Goal: Find specific page/section: Find specific page/section

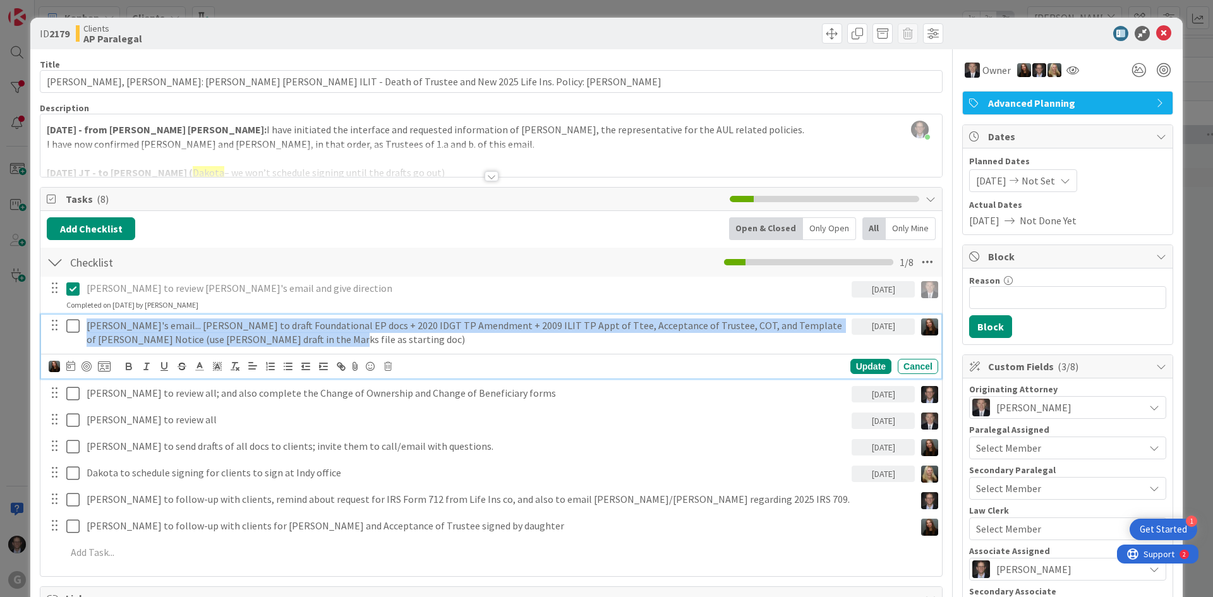
scroll to position [695, 577]
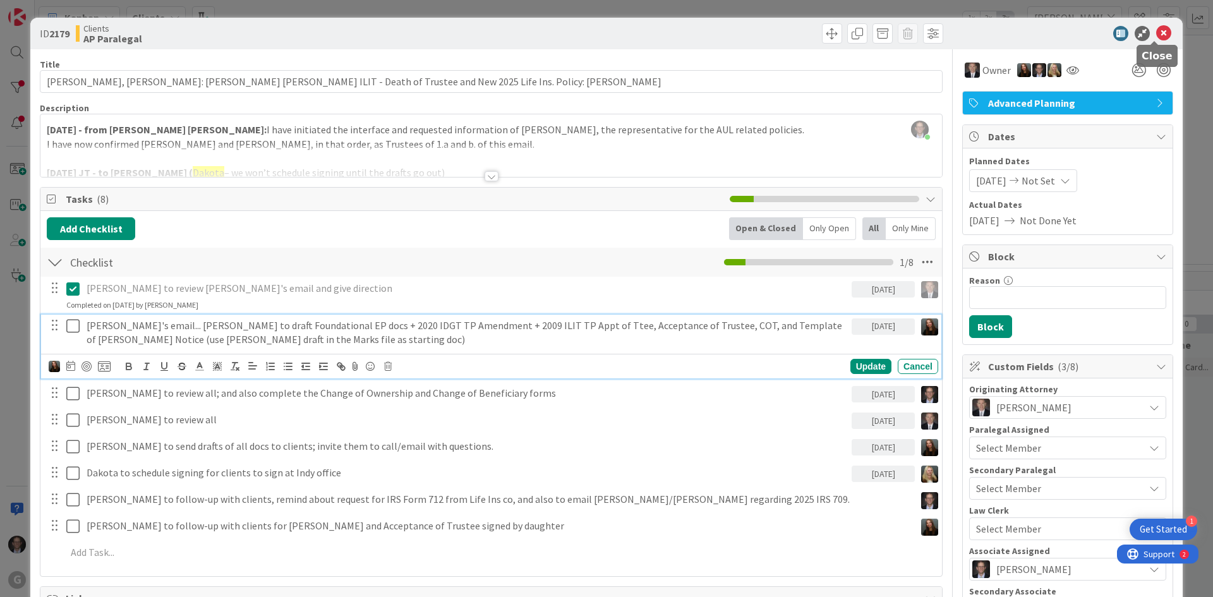
click at [1156, 30] on icon at bounding box center [1163, 33] width 15 height 15
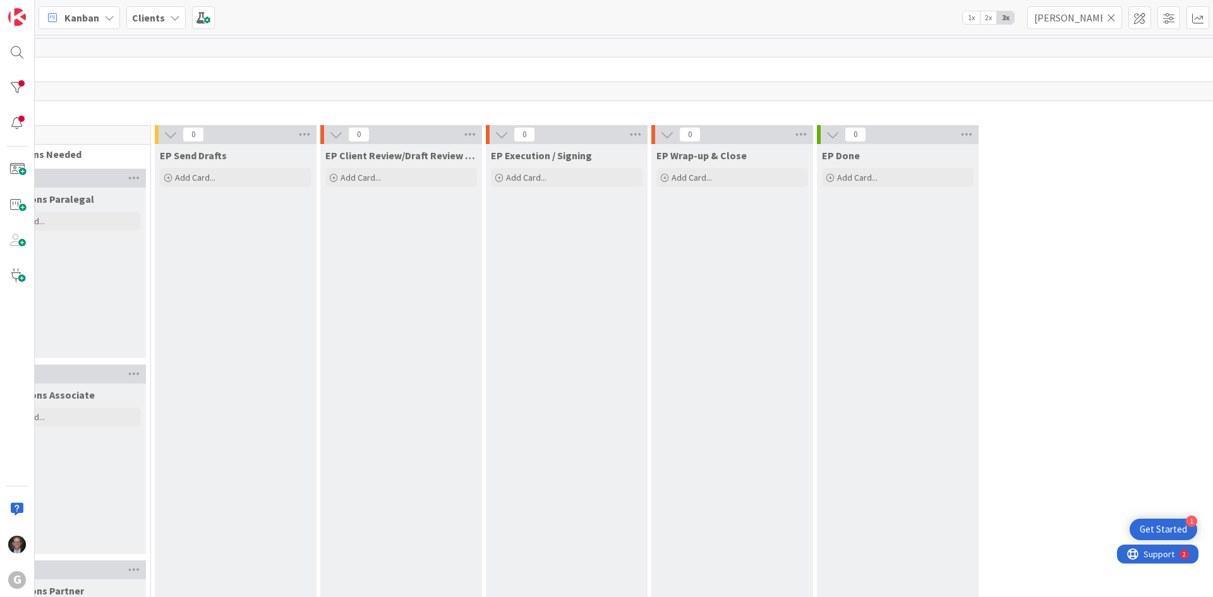
click at [1111, 16] on icon at bounding box center [1111, 17] width 9 height 11
click at [1065, 20] on input "text" at bounding box center [1074, 17] width 95 height 23
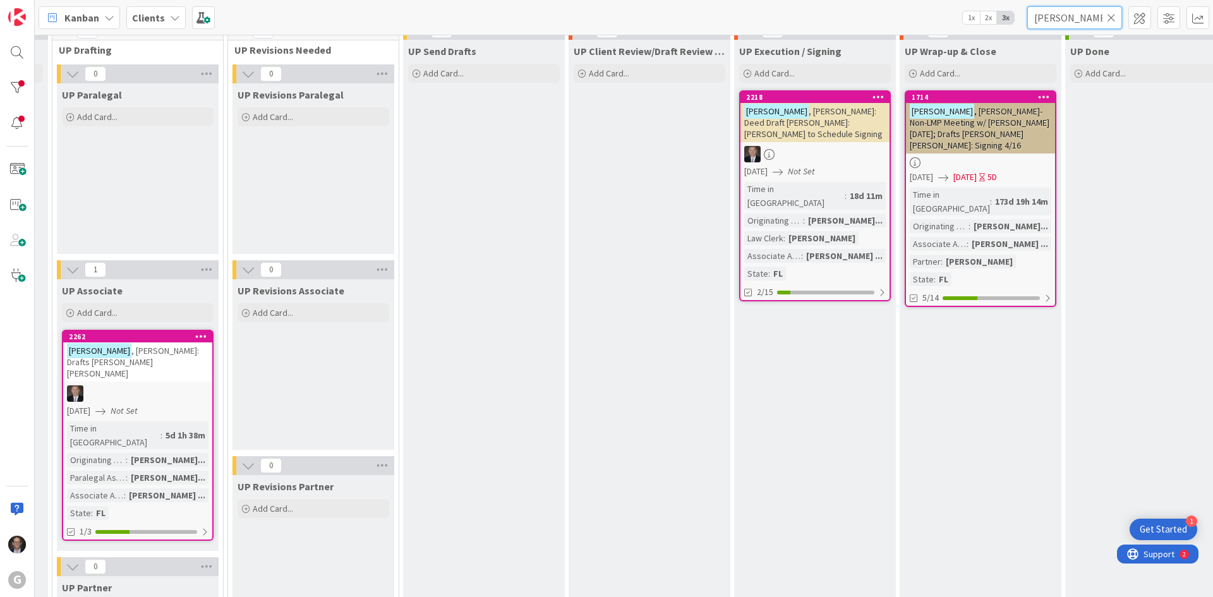
scroll to position [1895, 329]
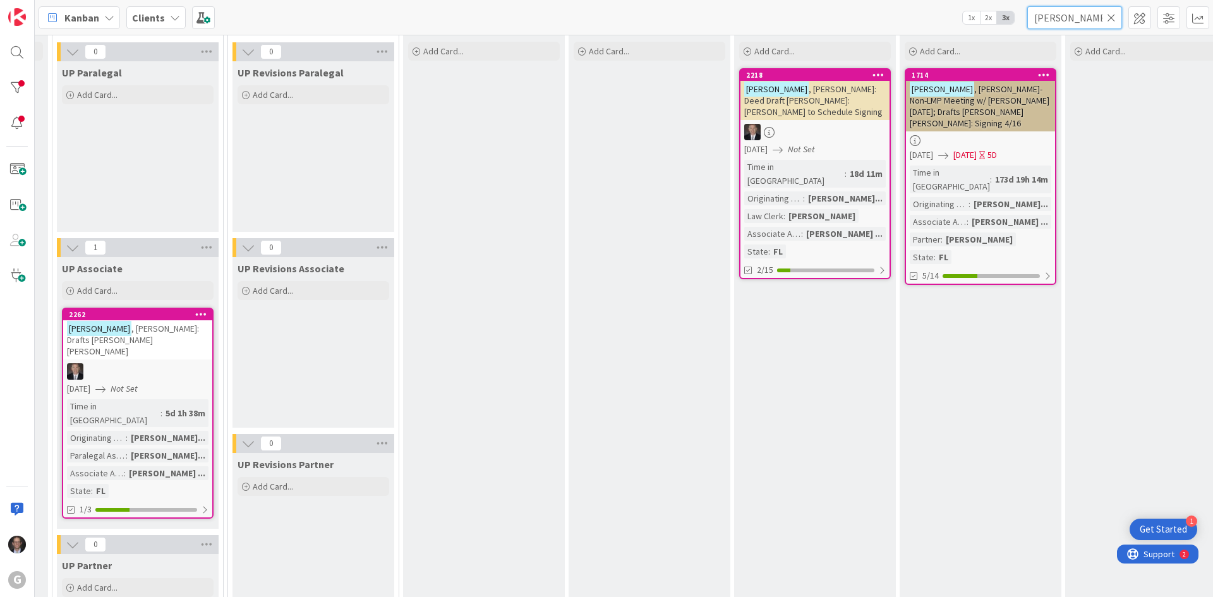
type input "[PERSON_NAME]"
click at [812, 209] on div "[PERSON_NAME]" at bounding box center [821, 216] width 73 height 14
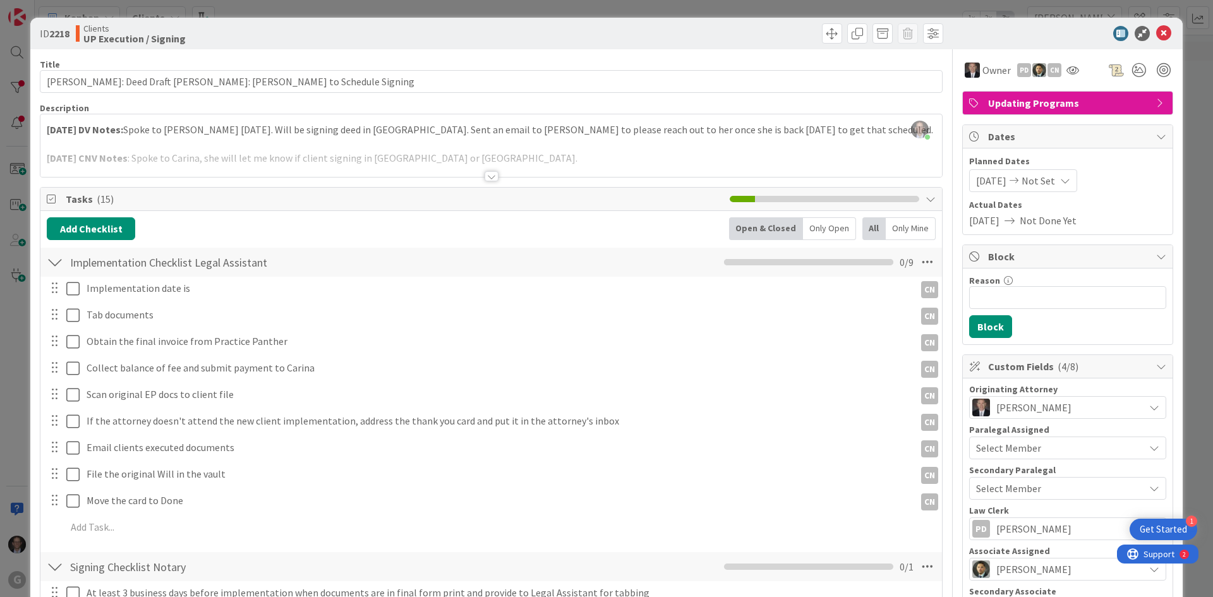
click at [485, 174] on div at bounding box center [492, 176] width 14 height 10
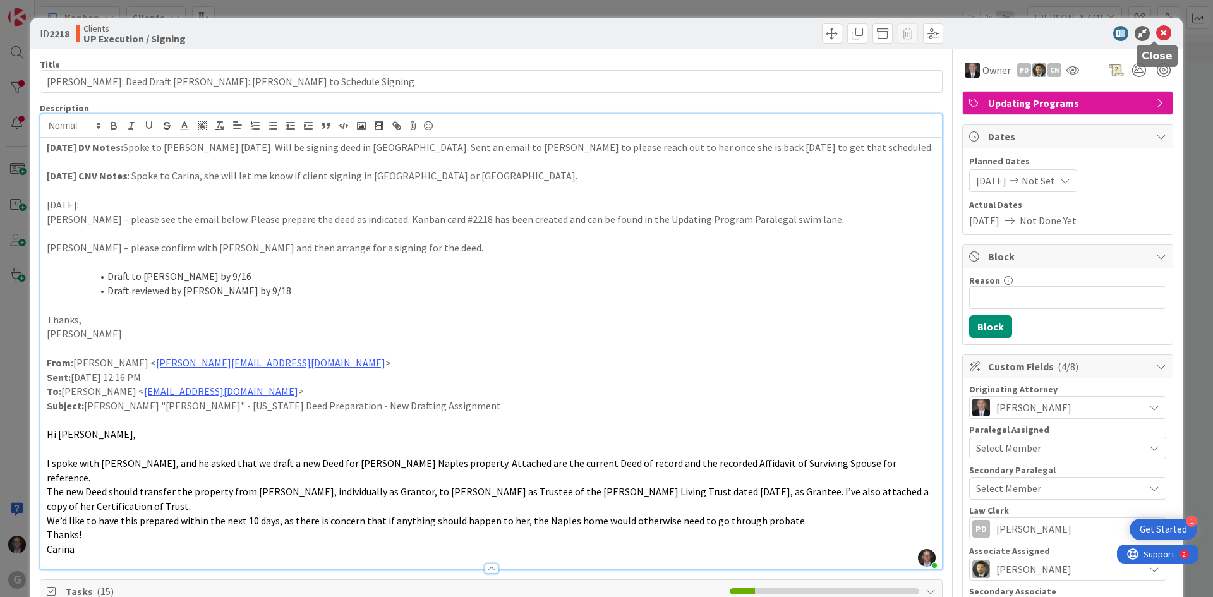
click at [1156, 34] on icon at bounding box center [1163, 33] width 15 height 15
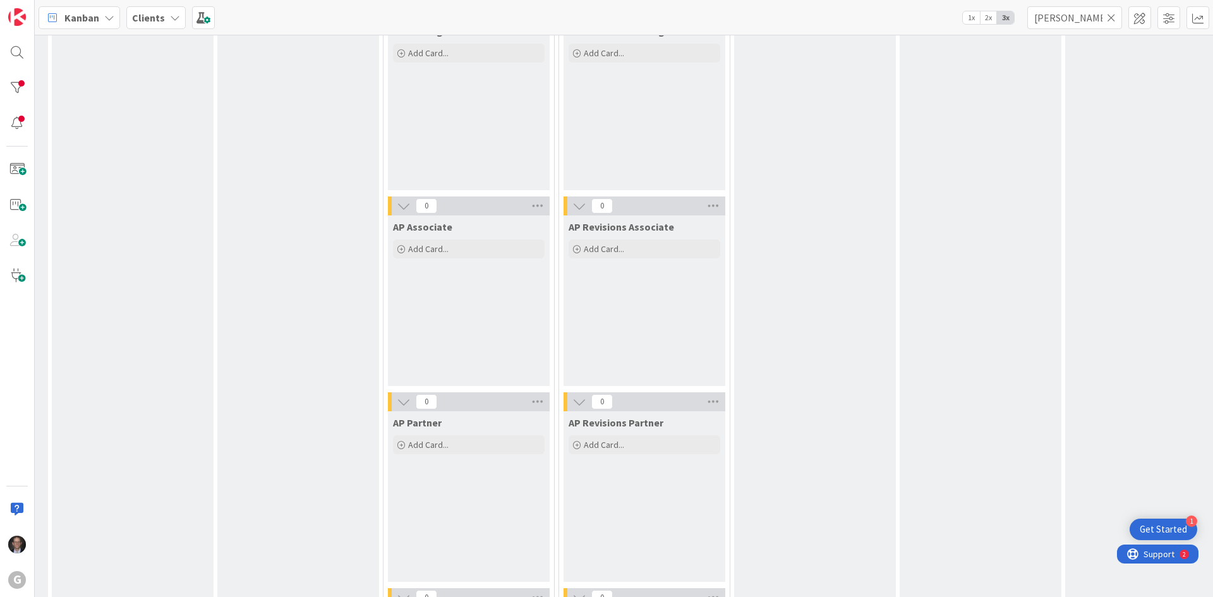
scroll to position [948, 329]
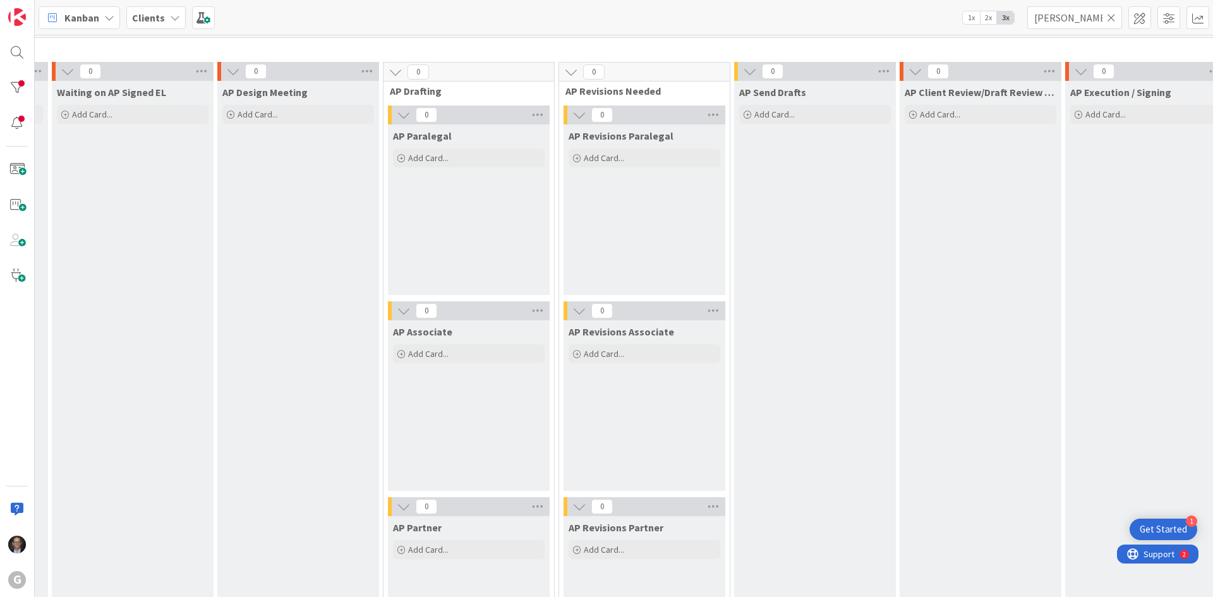
click at [1113, 21] on icon at bounding box center [1111, 17] width 9 height 11
click at [1077, 20] on input "text" at bounding box center [1074, 17] width 95 height 23
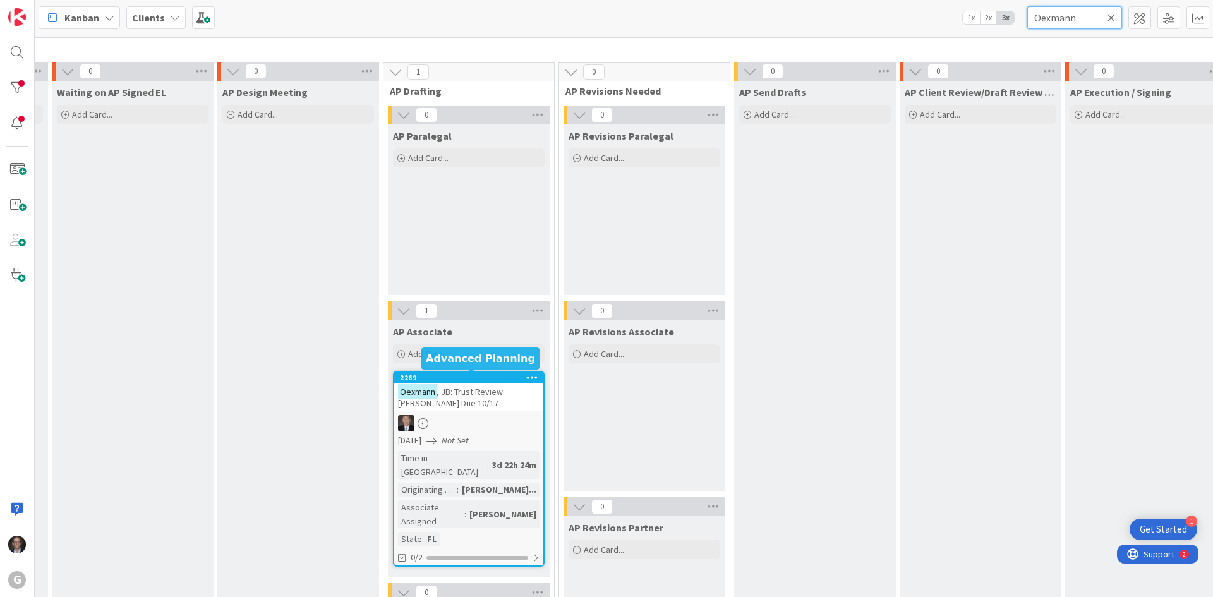
type input "Oexmann"
click at [474, 430] on div at bounding box center [468, 423] width 149 height 16
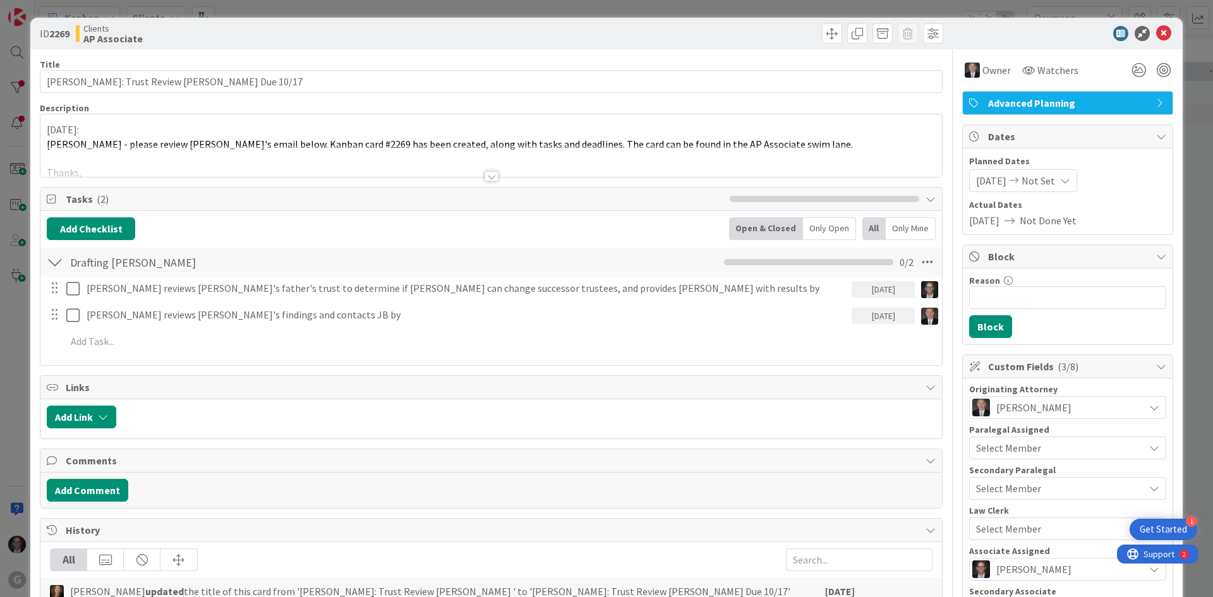
click at [485, 176] on div at bounding box center [492, 176] width 14 height 10
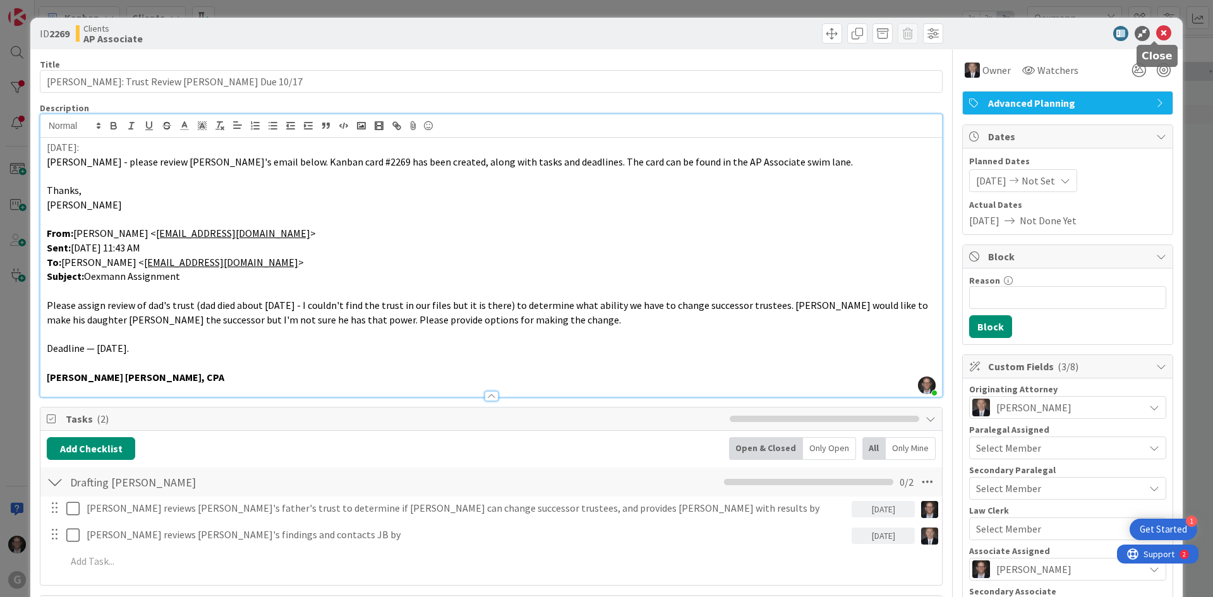
drag, startPoint x: 1156, startPoint y: 31, endPoint x: 1123, endPoint y: 70, distance: 50.7
click at [1156, 32] on icon at bounding box center [1163, 33] width 15 height 15
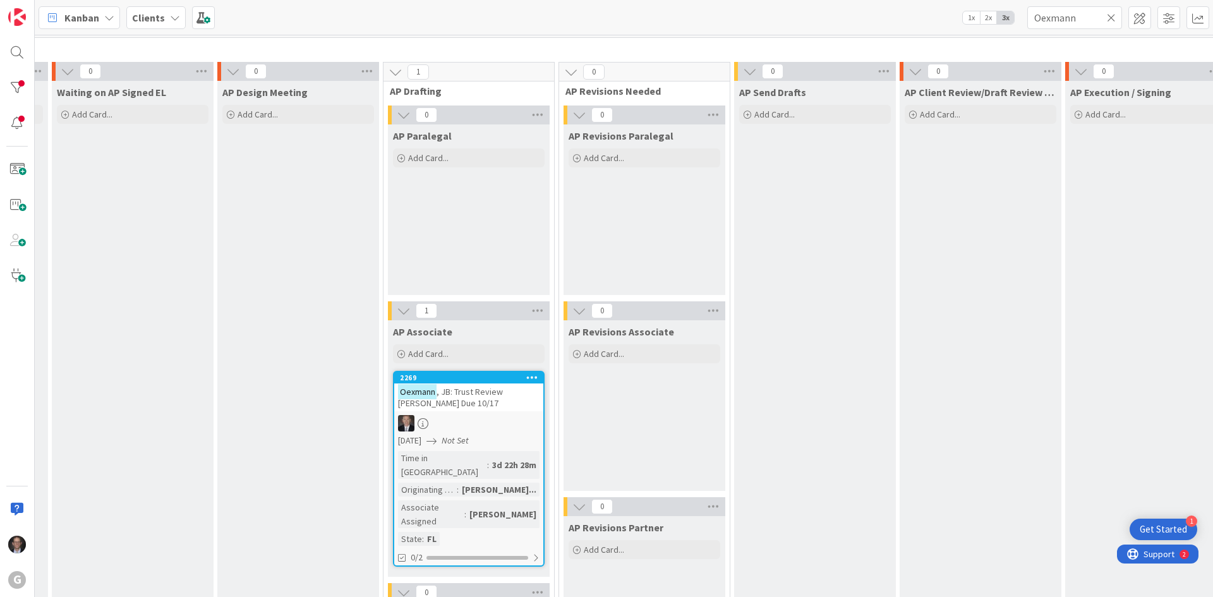
click at [1114, 20] on icon at bounding box center [1111, 17] width 9 height 11
click at [1061, 16] on input "text" at bounding box center [1074, 17] width 95 height 23
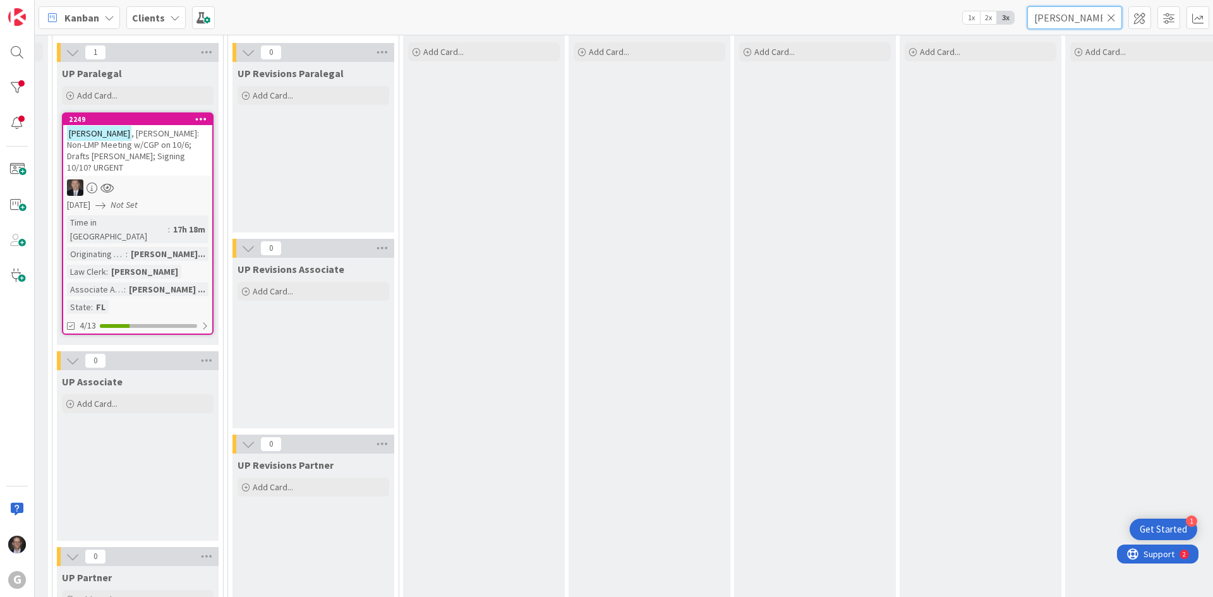
scroll to position [1895, 329]
type input "[PERSON_NAME]"
click at [90, 198] on span "[DATE]" at bounding box center [78, 204] width 23 height 13
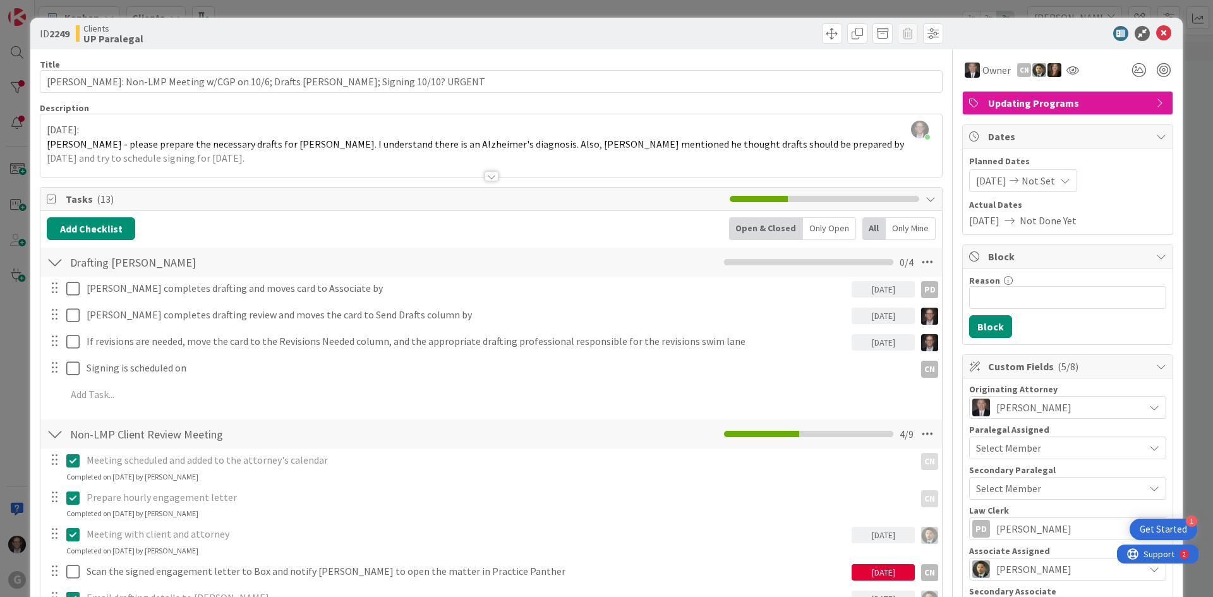
click at [486, 171] on div at bounding box center [492, 176] width 14 height 10
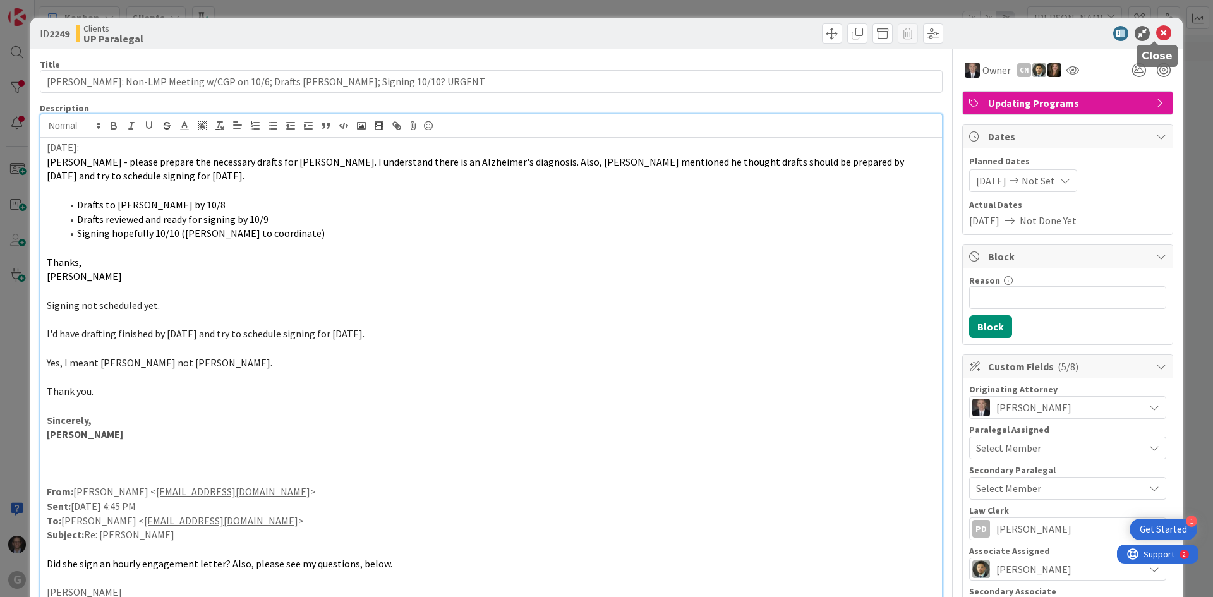
click at [1157, 31] on icon at bounding box center [1163, 33] width 15 height 15
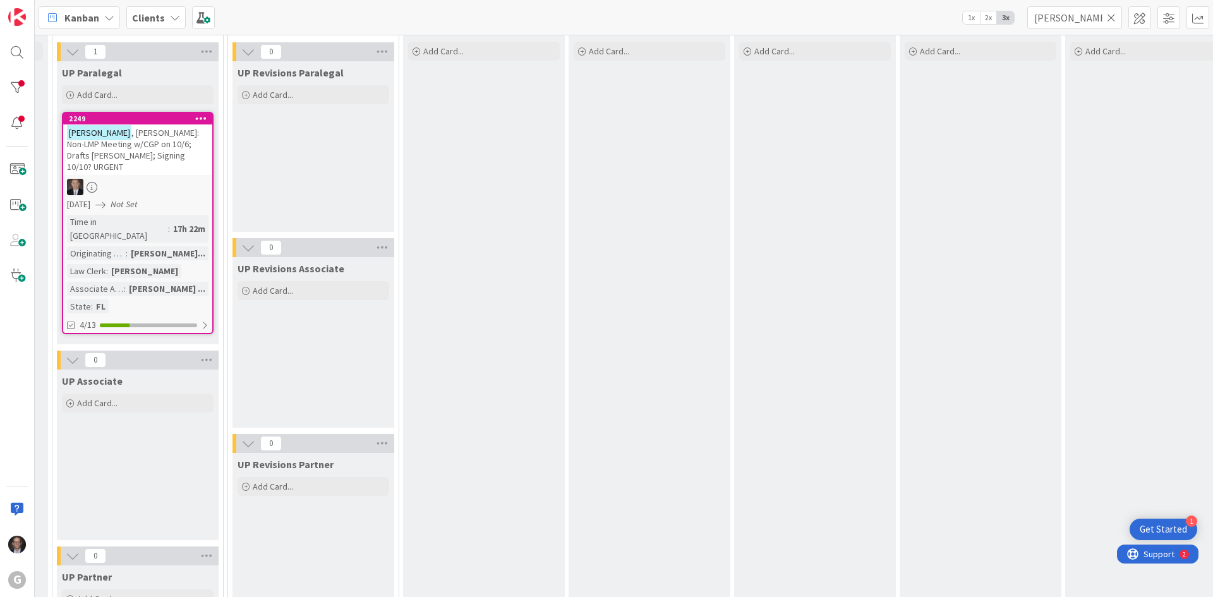
click at [1112, 20] on icon at bounding box center [1111, 17] width 9 height 11
click at [1078, 16] on input "text" at bounding box center [1074, 17] width 95 height 23
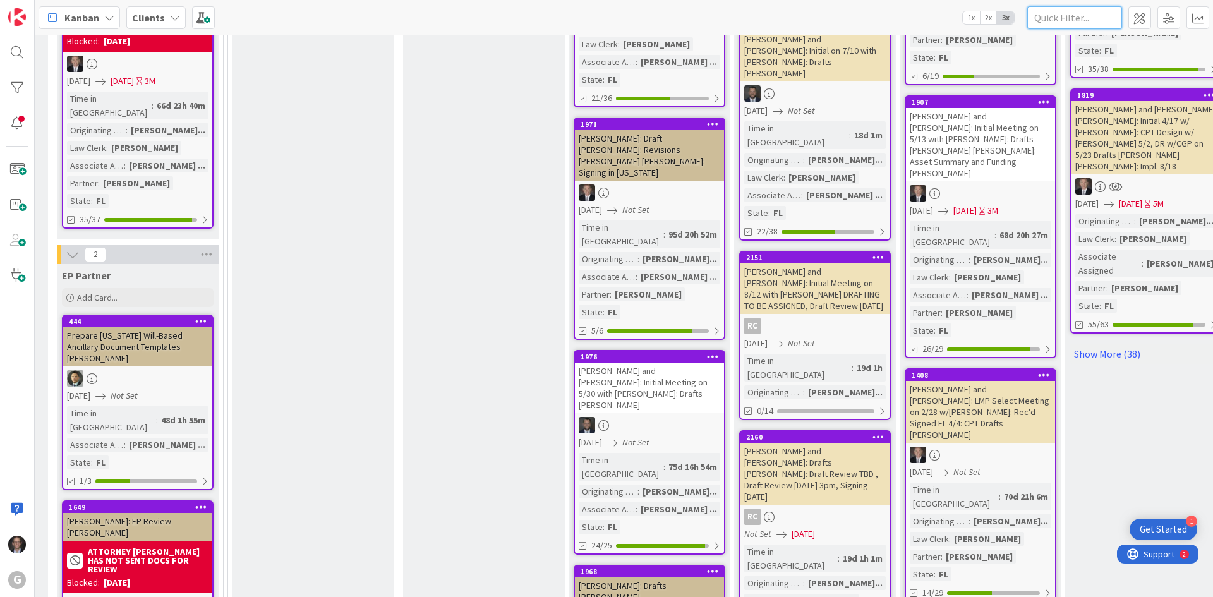
scroll to position [17045, 329]
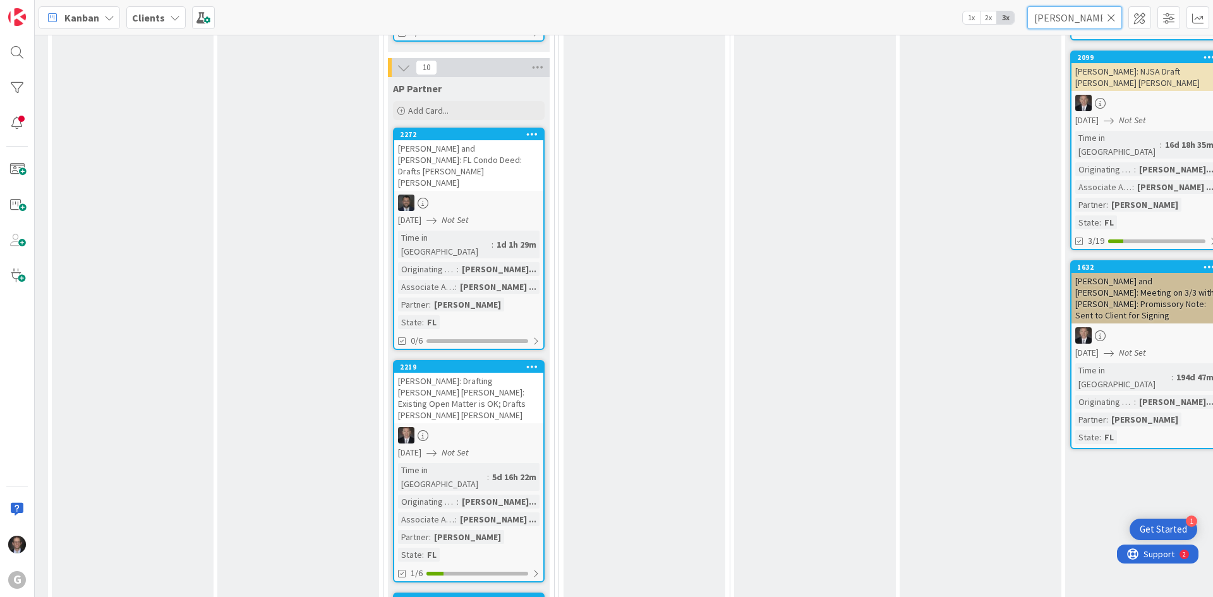
type input "[PERSON_NAME]"
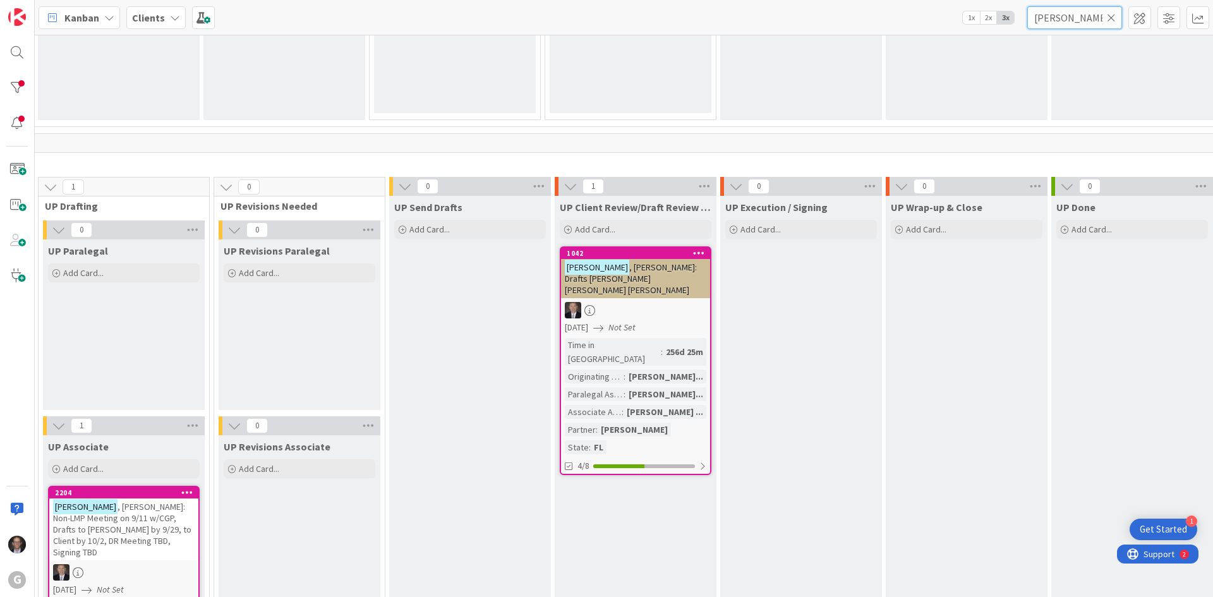
scroll to position [1832, 342]
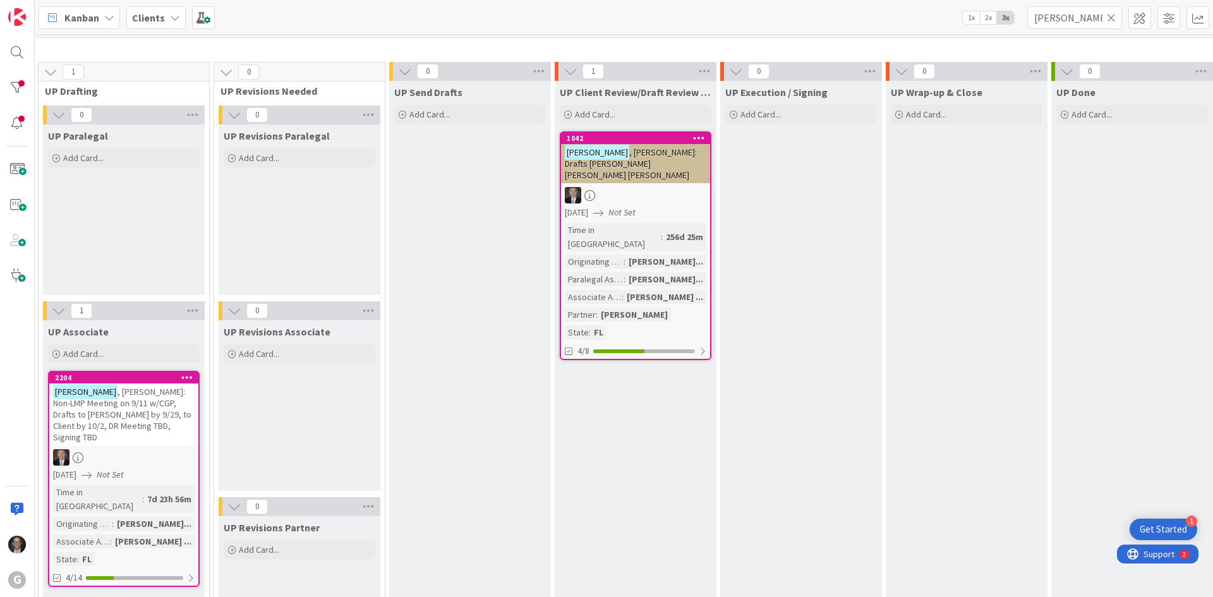
click at [153, 449] on div at bounding box center [123, 457] width 149 height 16
